Goal: Browse casually

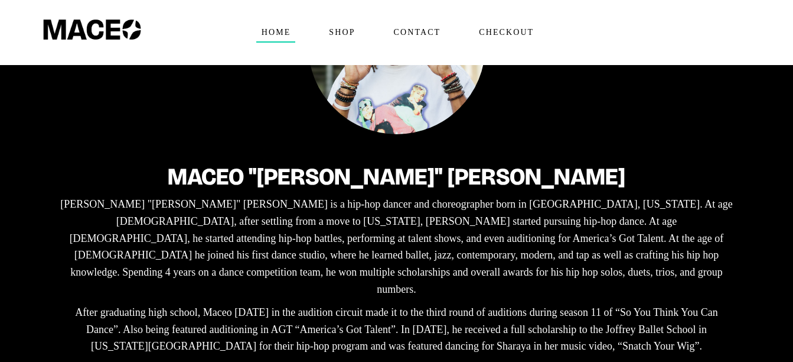
scroll to position [189, 0]
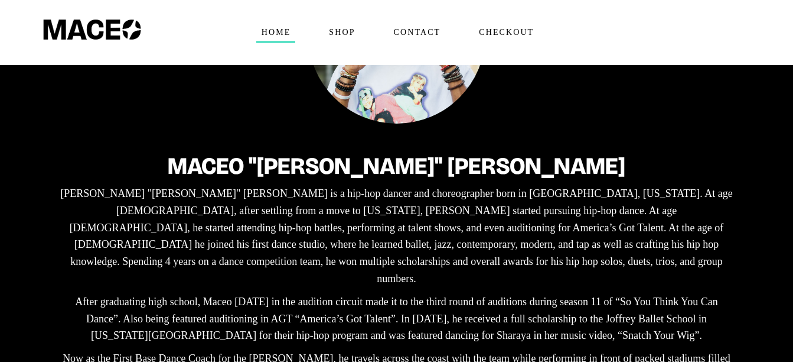
click at [280, 204] on p "[PERSON_NAME] "[PERSON_NAME]" [PERSON_NAME] is a hip-hop dancer and choreograph…" at bounding box center [396, 236] width 679 height 102
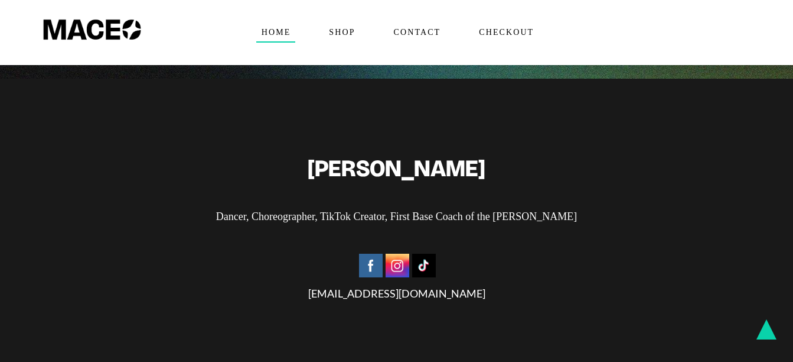
scroll to position [2788, 0]
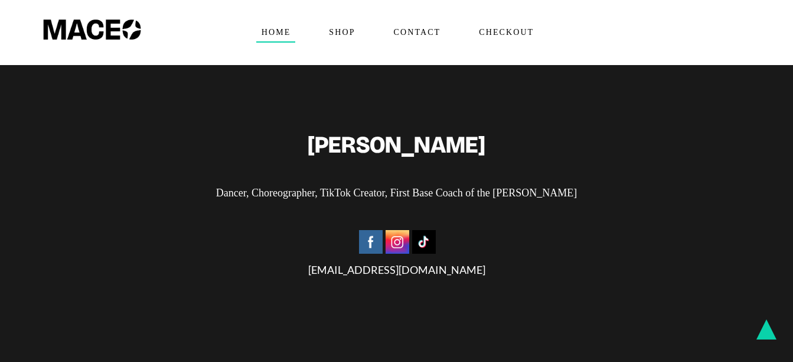
click at [423, 230] on img at bounding box center [424, 242] width 24 height 24
click at [375, 230] on img at bounding box center [371, 242] width 24 height 24
